Goal: Navigation & Orientation: Go to known website

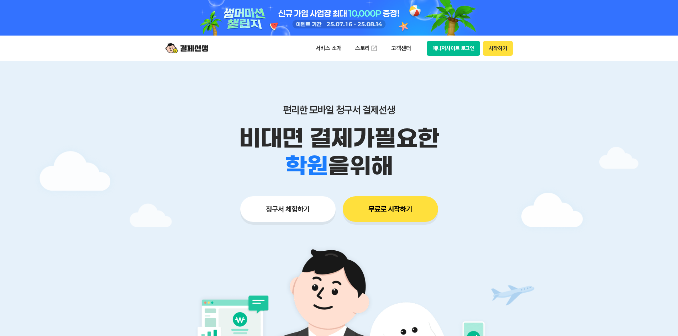
click at [452, 41] on button "매니저사이트 로그인" at bounding box center [453, 48] width 54 height 15
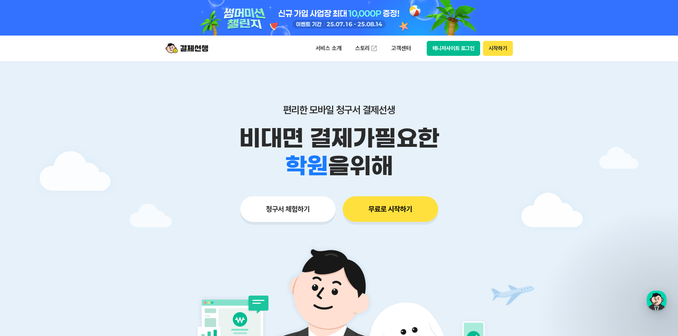
click at [450, 52] on button "매니저사이트 로그인" at bounding box center [453, 48] width 54 height 15
click at [439, 53] on button "매니저사이트 로그인" at bounding box center [453, 48] width 54 height 15
